Goal: Information Seeking & Learning: Check status

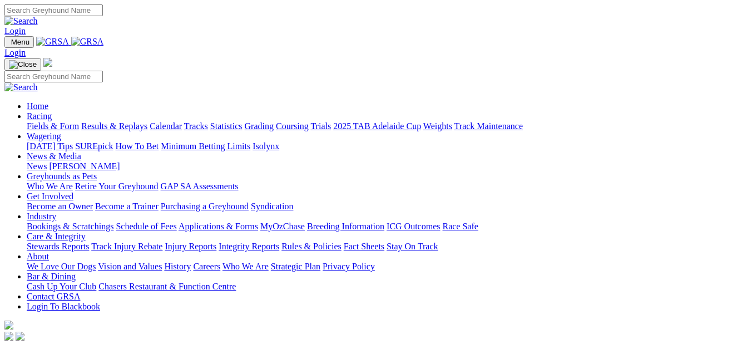
click at [131, 121] on link "Results & Replays" at bounding box center [114, 125] width 66 height 9
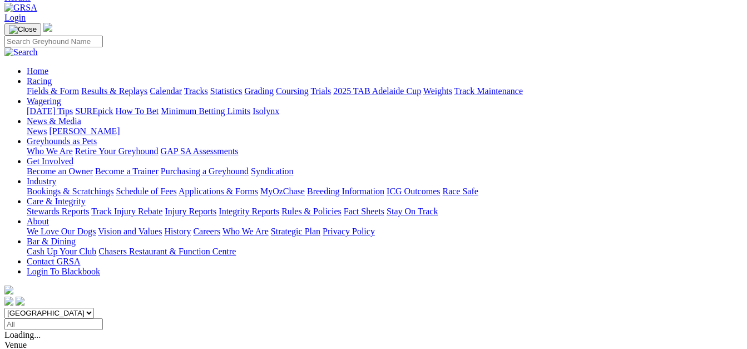
scroll to position [56, 0]
